Goal: Information Seeking & Learning: Learn about a topic

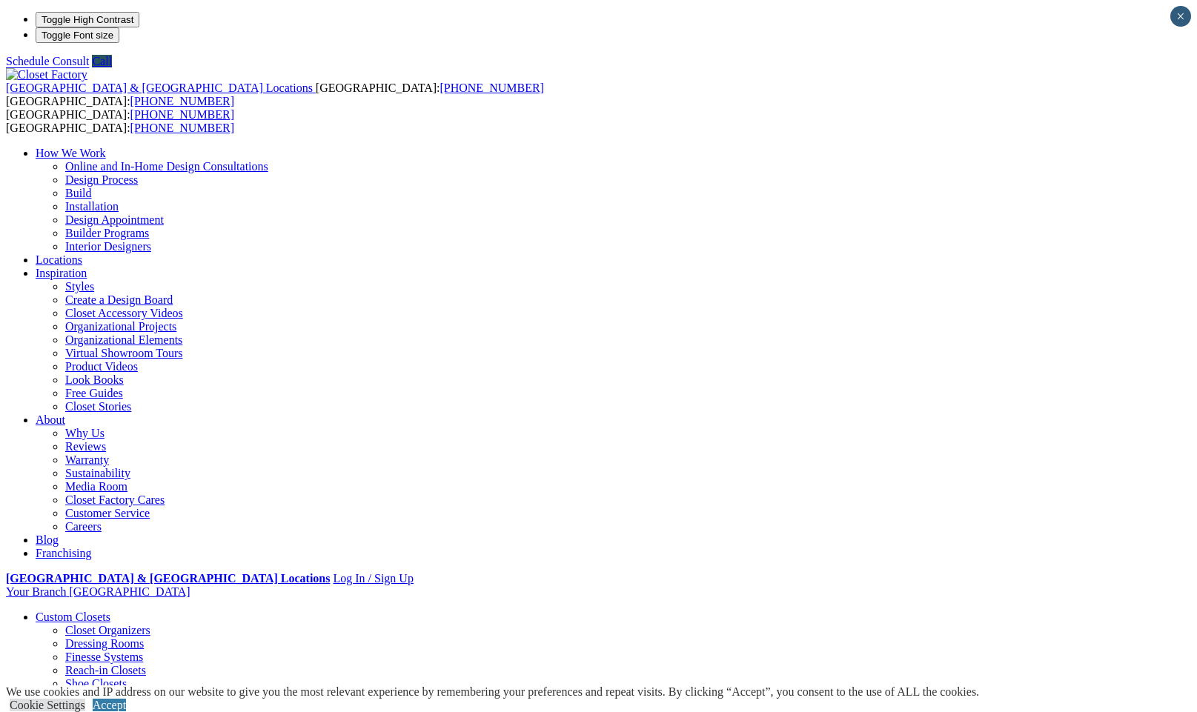
click at [88, 611] on link "Custom Closets" at bounding box center [73, 617] width 75 height 13
click at [91, 664] on link "Reach-in Closets" at bounding box center [105, 670] width 81 height 13
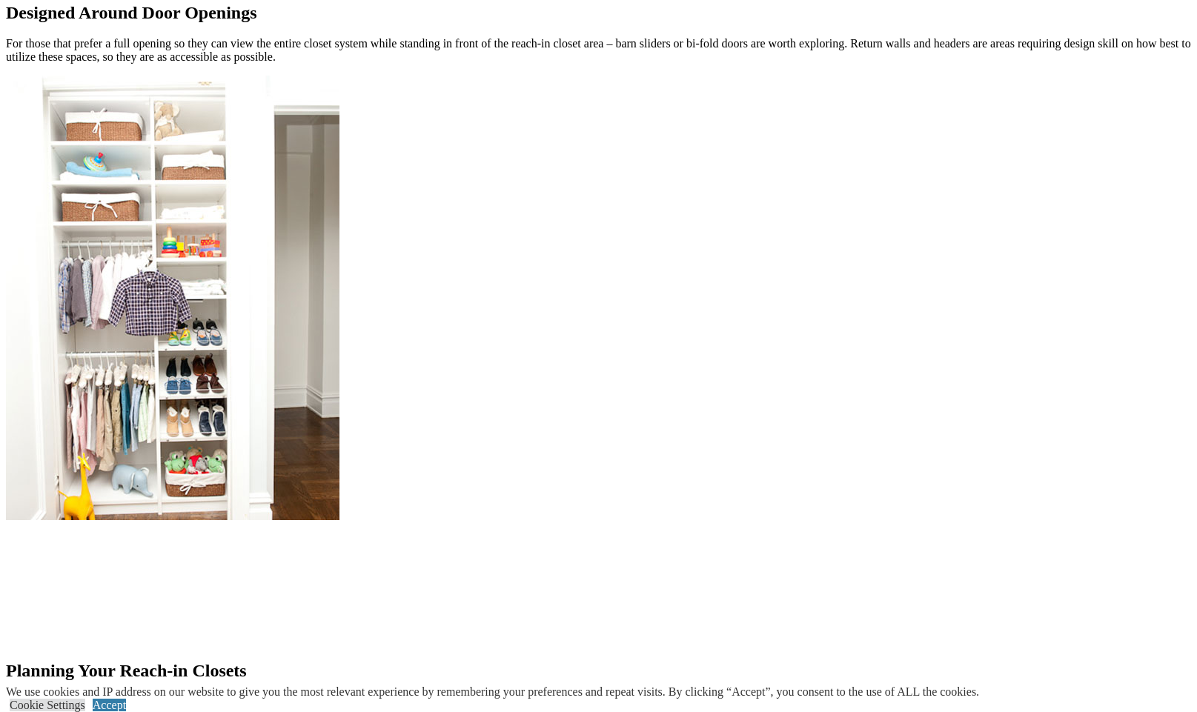
scroll to position [1274, 0]
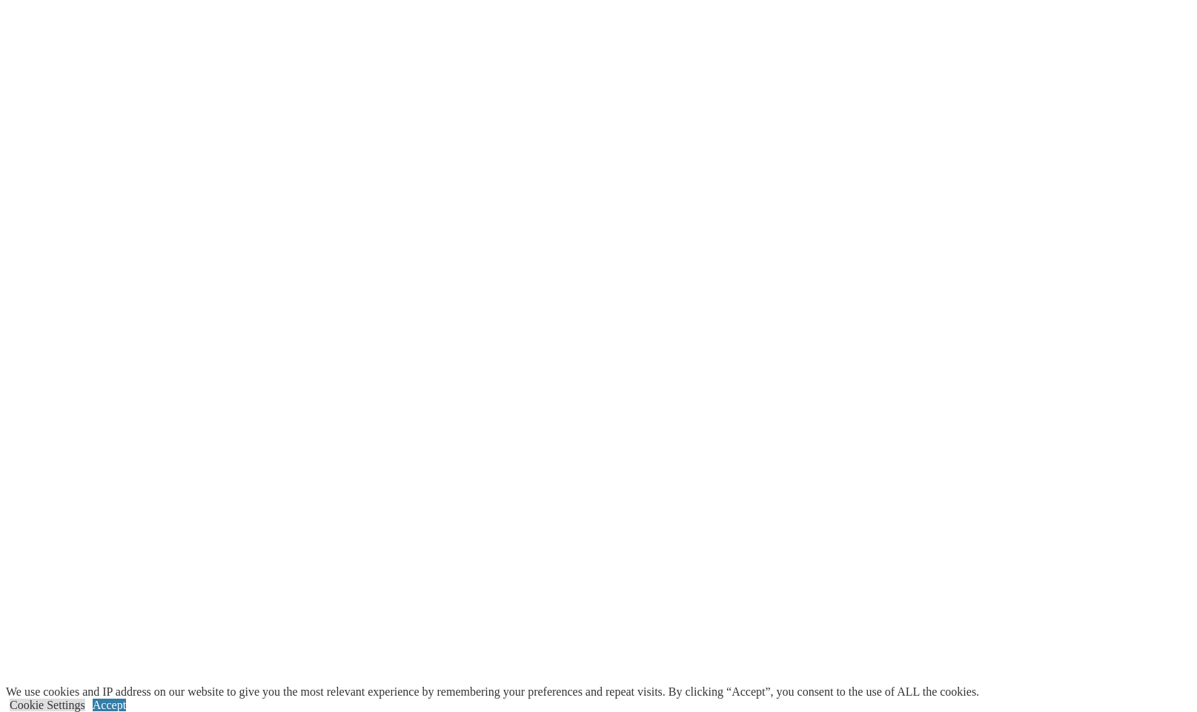
scroll to position [2530, 0]
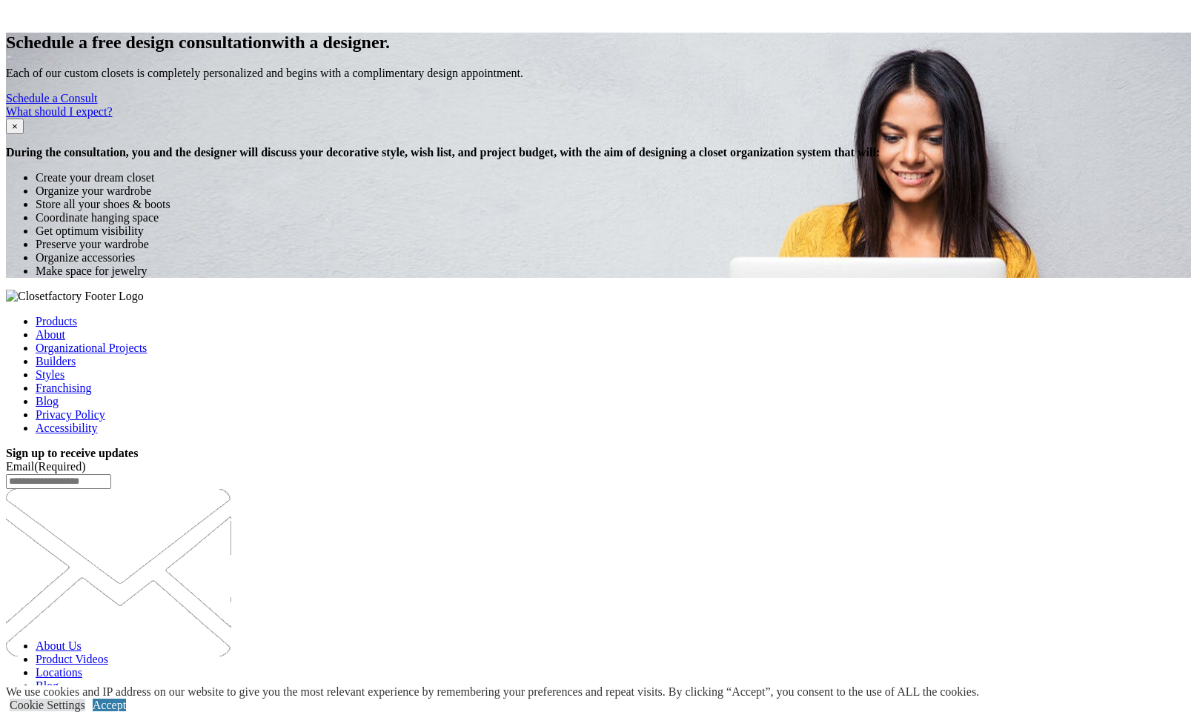
scroll to position [2324, 0]
